Goal: Information Seeking & Learning: Learn about a topic

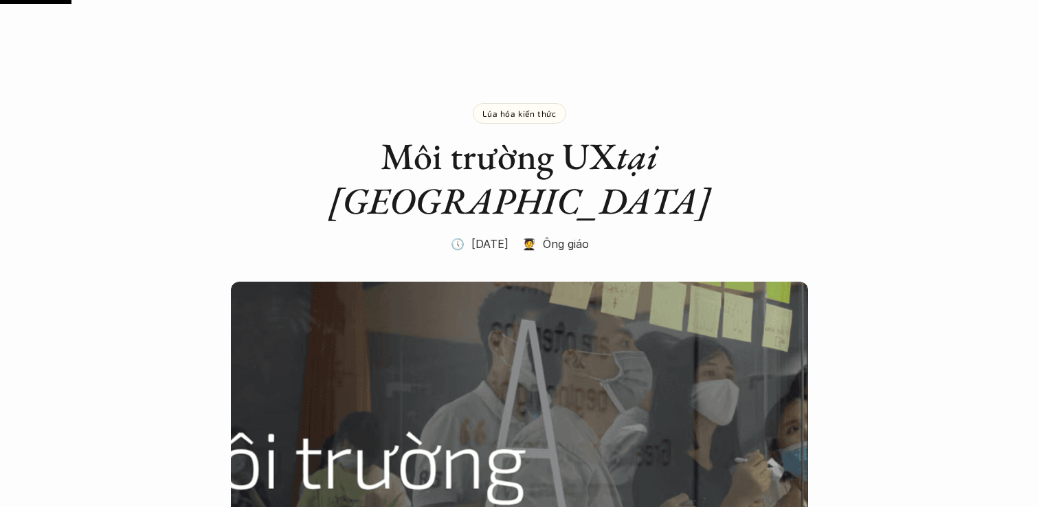
scroll to position [595, 0]
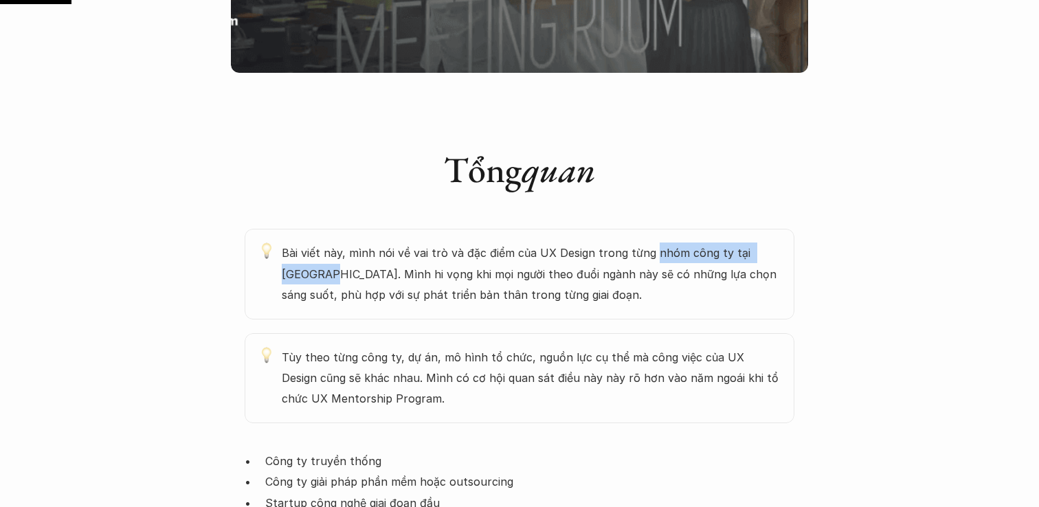
click at [531, 146] on em "quan" at bounding box center [559, 169] width 74 height 46
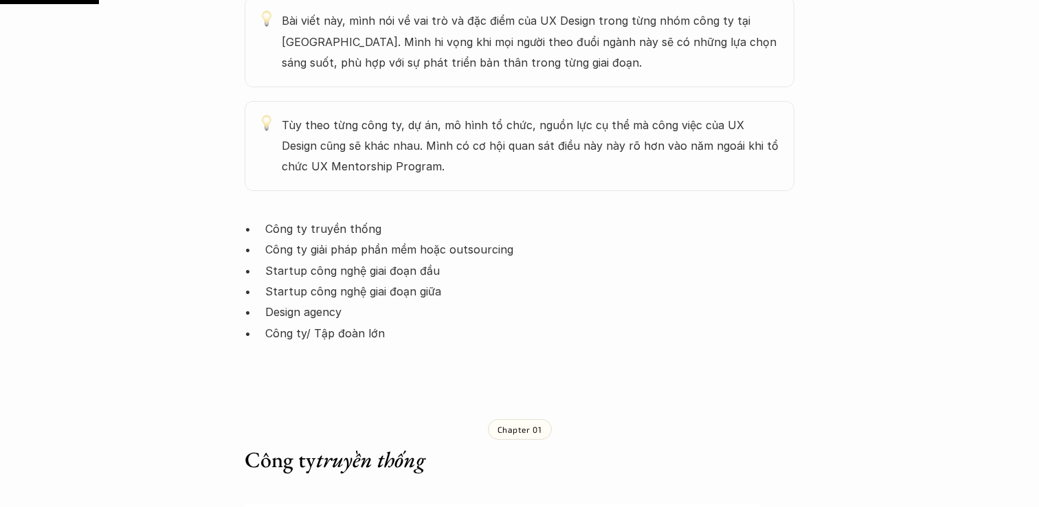
scroll to position [828, 0]
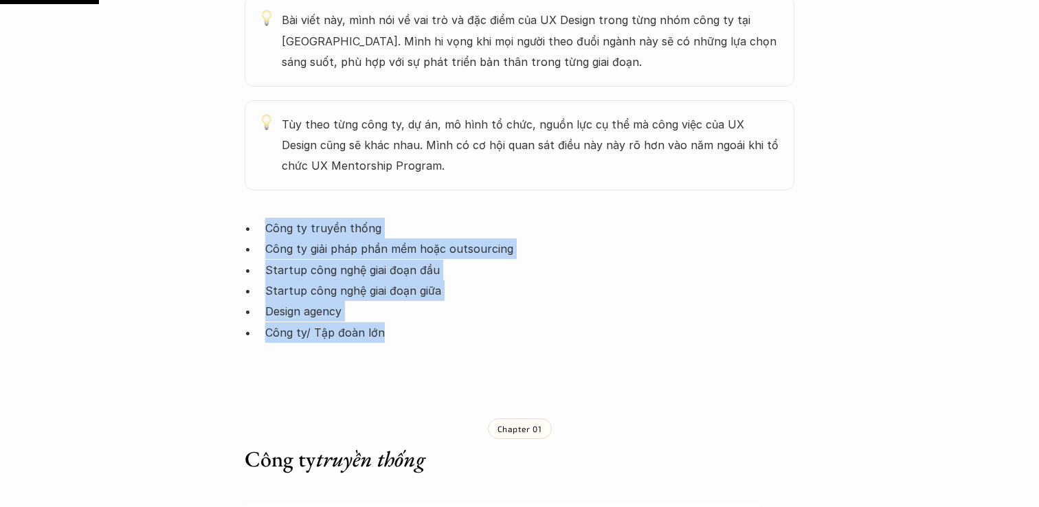
copy ul "Công ty truyền thống Công ty giải pháp phần mềm hoặc outsourcing Startup công n…"
drag, startPoint x: 393, startPoint y: 293, endPoint x: 257, endPoint y: 170, distance: 183.4
click at [581, 280] on p "Startup công nghệ giai đoạn giữa" at bounding box center [529, 290] width 529 height 21
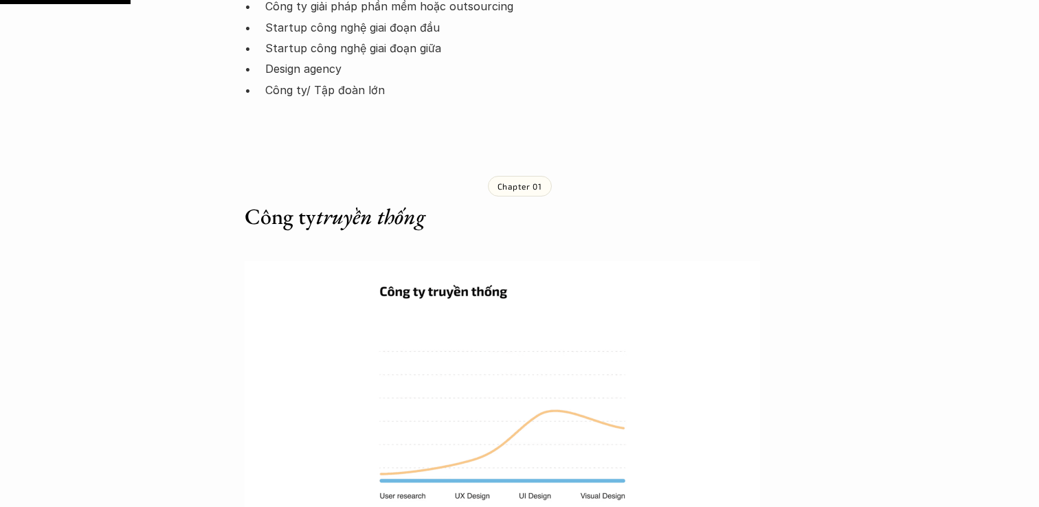
scroll to position [1097, 0]
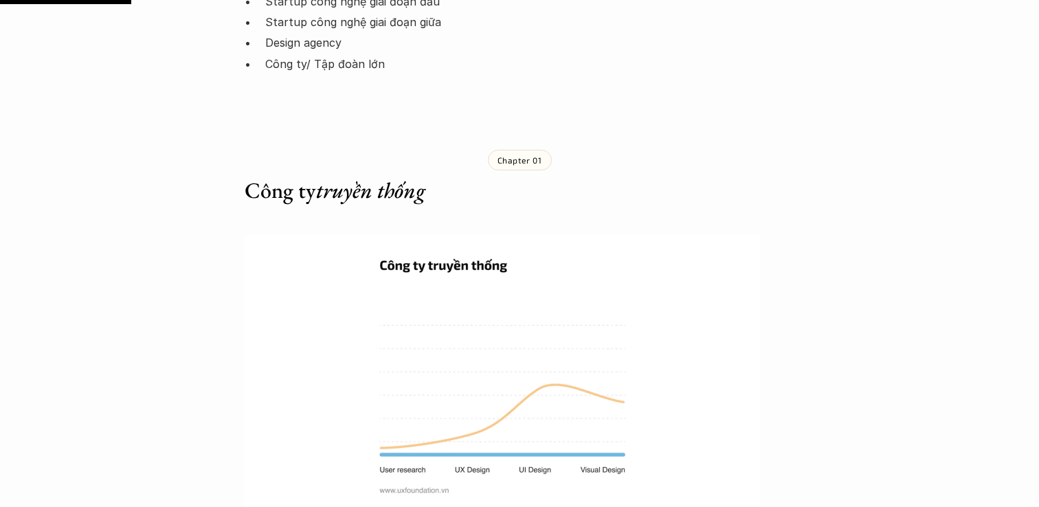
click at [484, 388] on img at bounding box center [502, 372] width 515 height 275
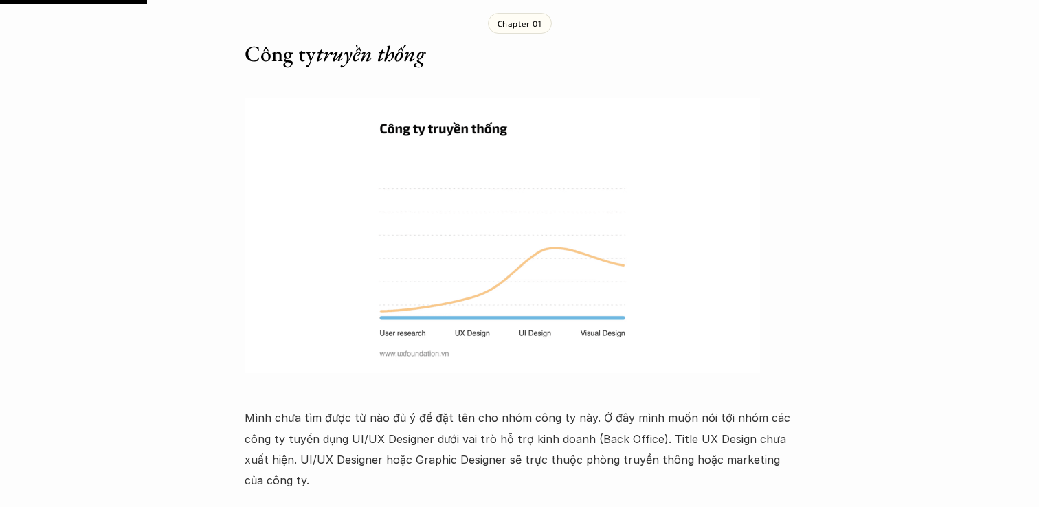
scroll to position [1237, 0]
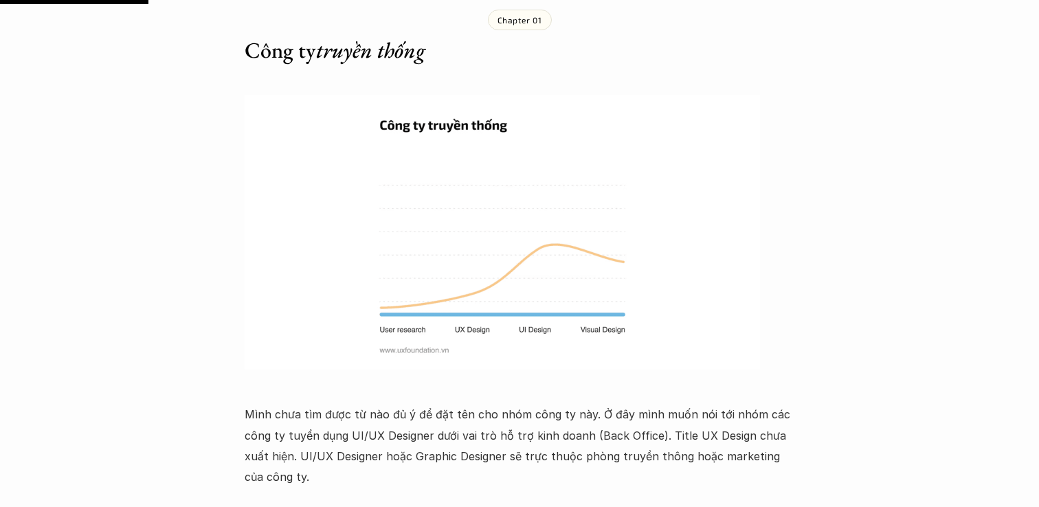
click at [412, 412] on p "Mình chưa tìm được từ nào đủ ý để đặt tên cho nhóm công ty này. Ở đây mình muốn…" at bounding box center [520, 446] width 550 height 84
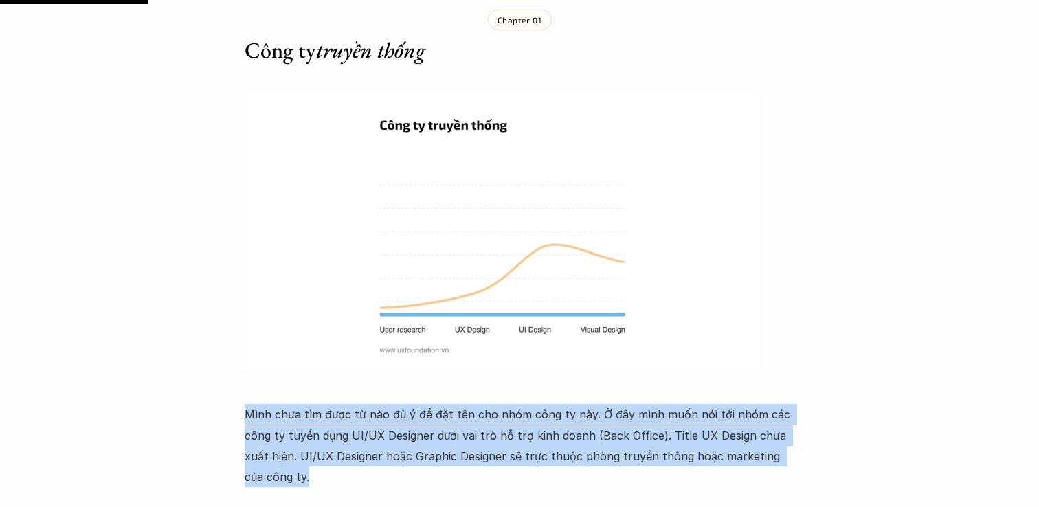
click at [412, 412] on p "Mình chưa tìm được từ nào đủ ý để đặt tên cho nhóm công ty này. Ở đây mình muốn…" at bounding box center [520, 446] width 550 height 84
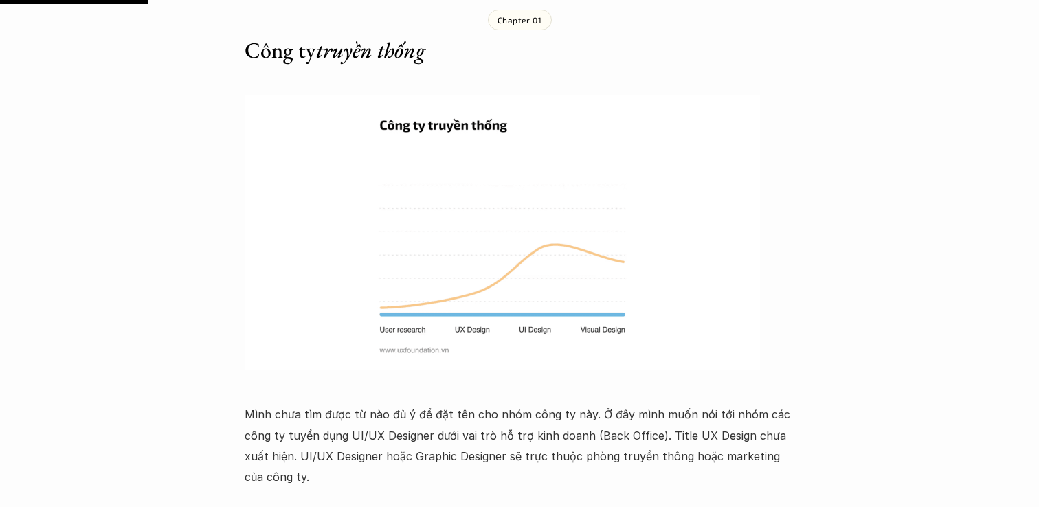
click at [368, 423] on p "Mình chưa tìm được từ nào đủ ý để đặt tên cho nhóm công ty này. Ở đây mình muốn…" at bounding box center [520, 446] width 550 height 84
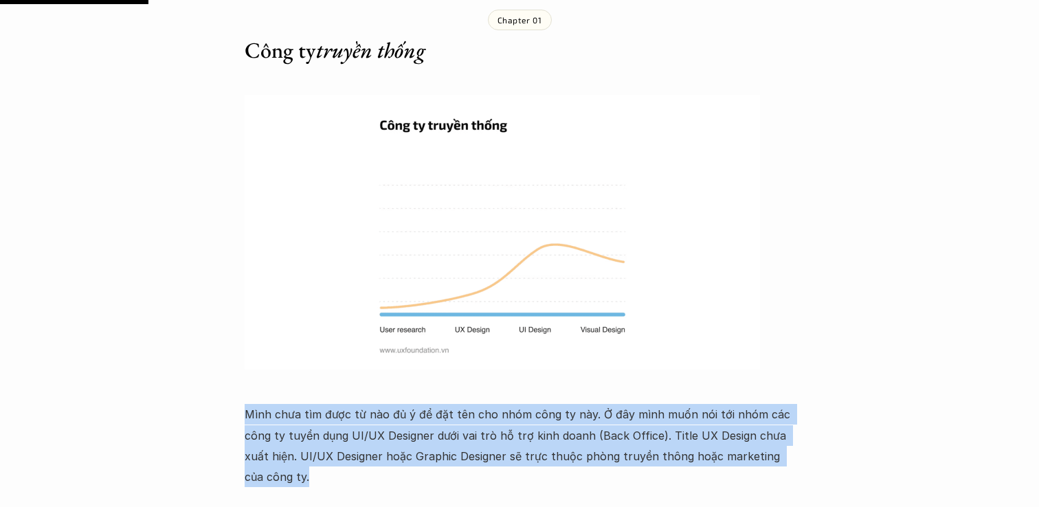
click at [377, 404] on p "Mình chưa tìm được từ nào đủ ý để đặt tên cho nhóm công ty này. Ở đây mình muốn…" at bounding box center [520, 446] width 550 height 84
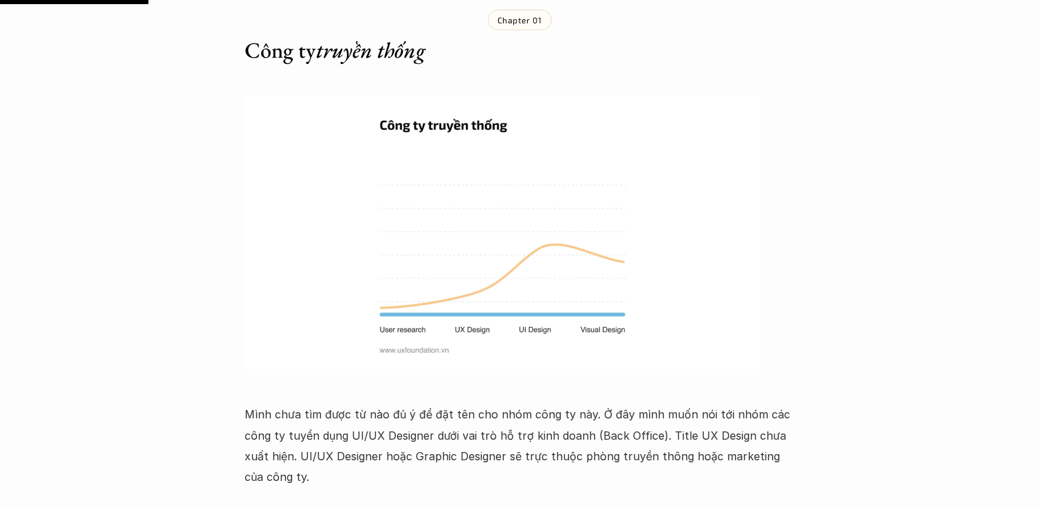
click at [377, 404] on p "Mình chưa tìm được từ nào đủ ý để đặt tên cho nhóm công ty này. Ở đây mình muốn…" at bounding box center [520, 446] width 550 height 84
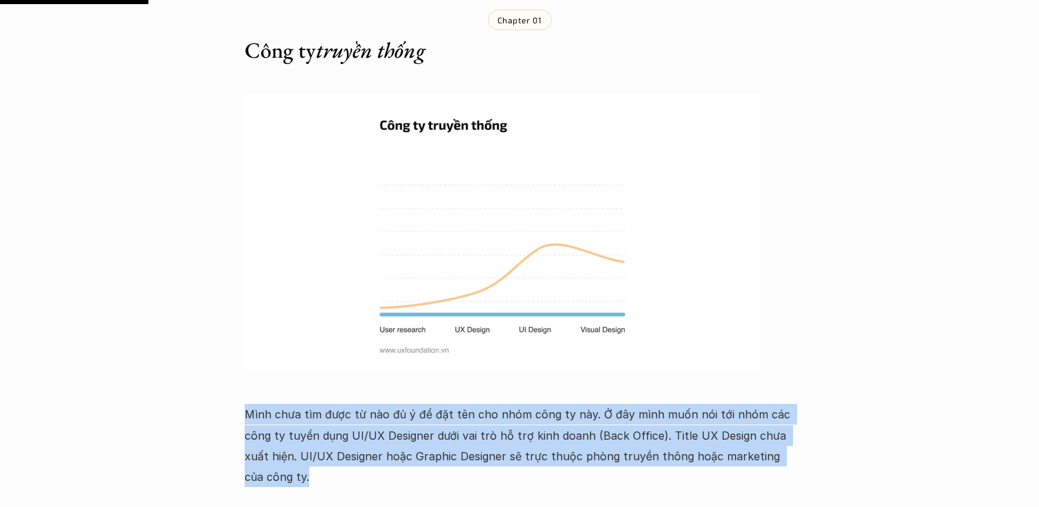
click at [377, 404] on p "Mình chưa tìm được từ nào đủ ý để đặt tên cho nhóm công ty này. Ở đây mình muốn…" at bounding box center [520, 446] width 550 height 84
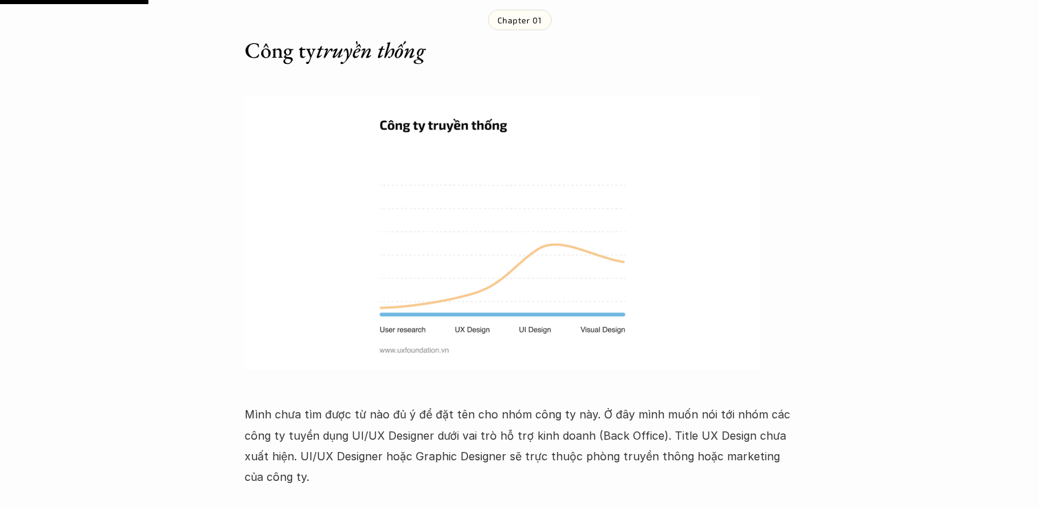
click at [377, 404] on p "Mình chưa tìm được từ nào đủ ý để đặt tên cho nhóm công ty này. Ở đây mình muốn…" at bounding box center [520, 446] width 550 height 84
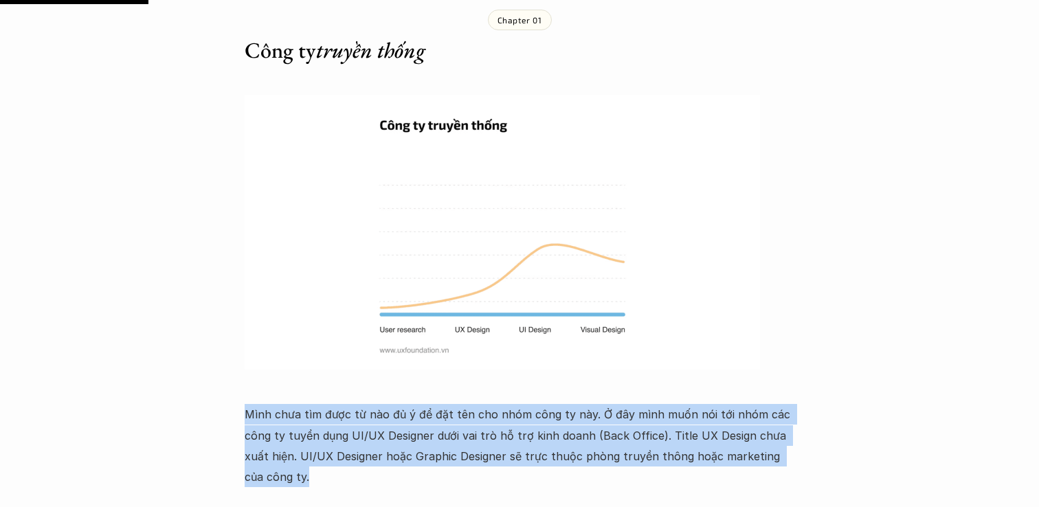
click at [377, 404] on p "Mình chưa tìm được từ nào đủ ý để đặt tên cho nhóm công ty này. Ở đây mình muốn…" at bounding box center [520, 446] width 550 height 84
click at [374, 419] on p "Mình chưa tìm được từ nào đủ ý để đặt tên cho nhóm công ty này. Ở đây mình muốn…" at bounding box center [520, 446] width 550 height 84
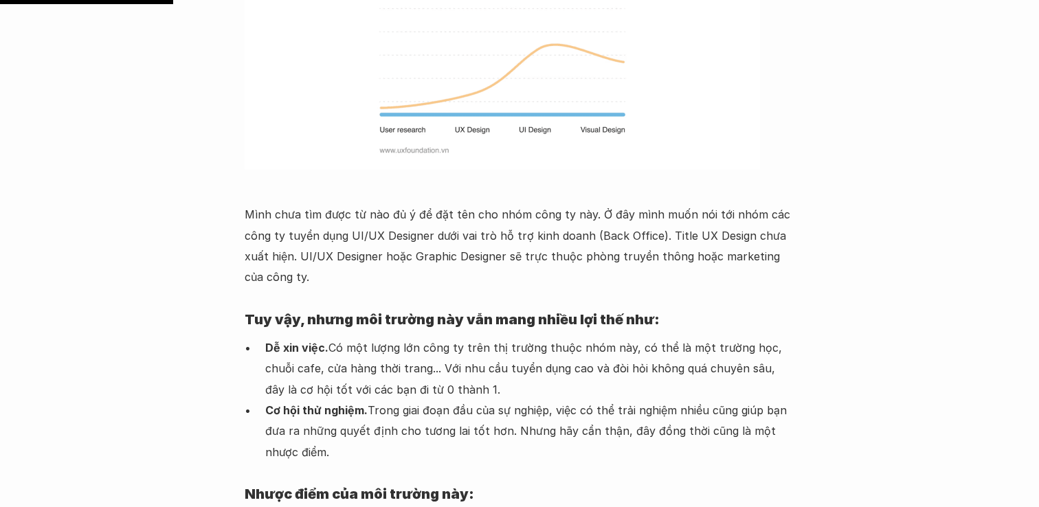
scroll to position [1448, 0]
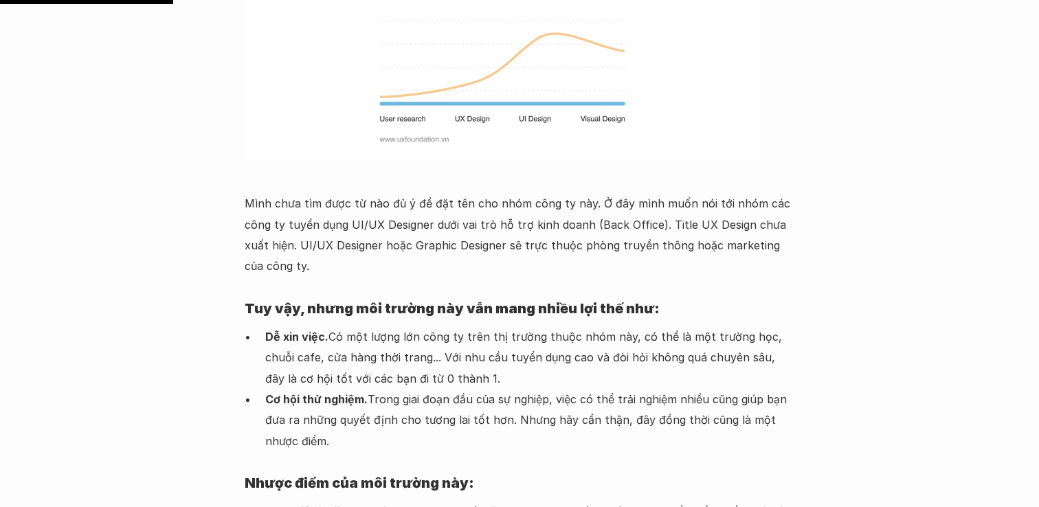
click at [374, 326] on p "Dễ xin việc. Có một lượng lớn công ty trên thị trường thuộc nhóm này, có thể là…" at bounding box center [529, 357] width 529 height 63
click at [300, 330] on strong "Dễ xin việc." at bounding box center [296, 337] width 63 height 14
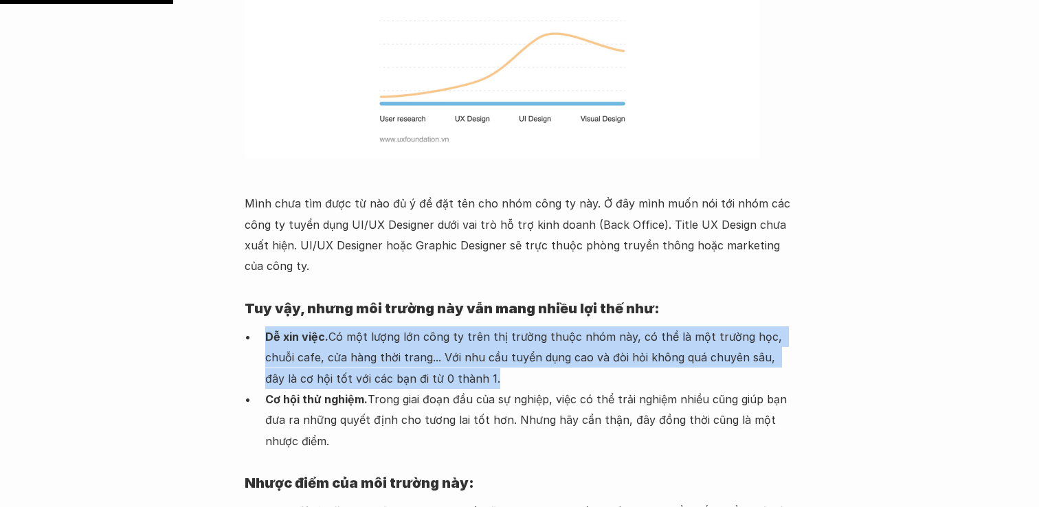
click at [314, 392] on strong "Cơ hội thử nghiệm." at bounding box center [316, 399] width 102 height 14
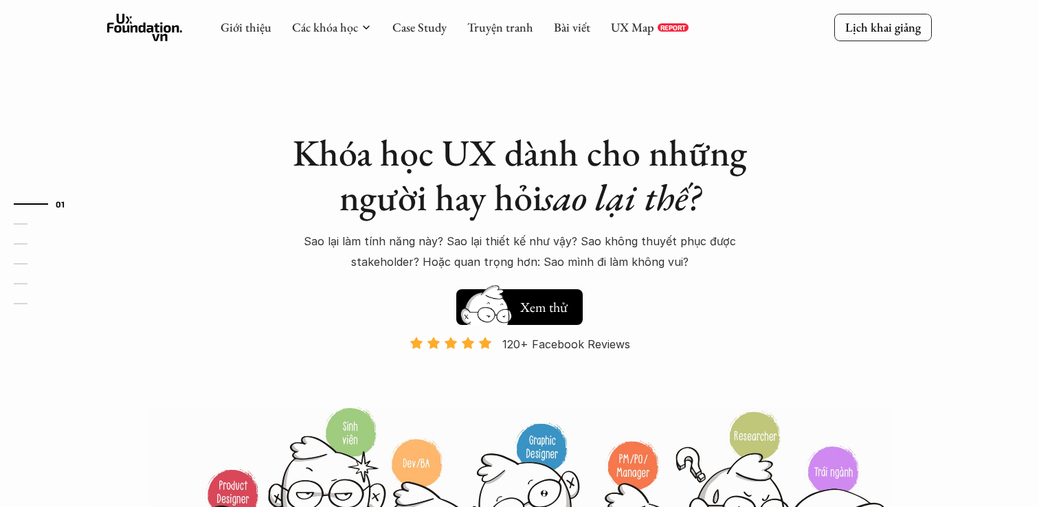
click at [451, 193] on h1 "Khóa học UX dành cho những người hay hỏi sao lại thế?" at bounding box center [519, 175] width 481 height 89
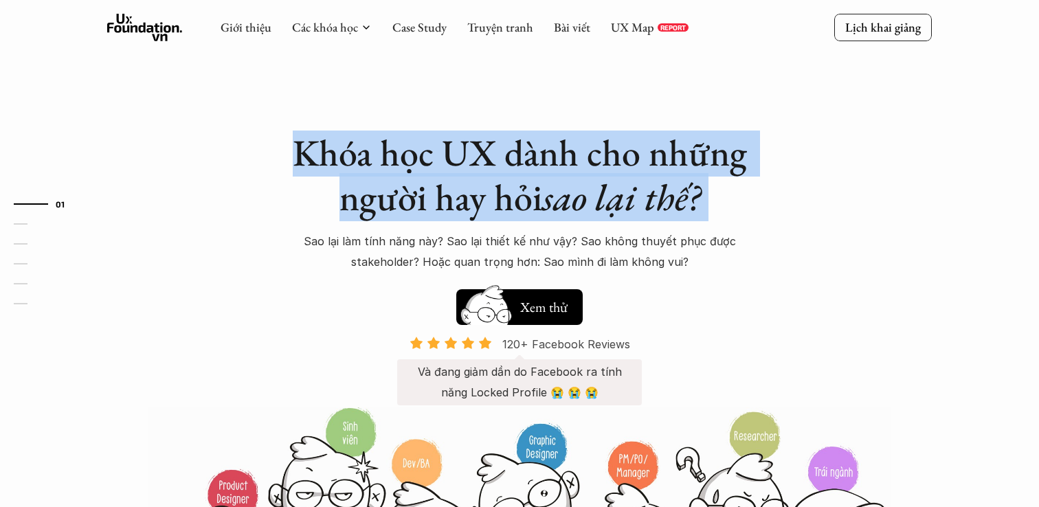
click at [406, 342] on link "120+ Facebook Reviews Và đang giảm dần do Facebook ra tính năng Locked Profile …" at bounding box center [519, 370] width 245 height 69
